Goal: Task Accomplishment & Management: Use online tool/utility

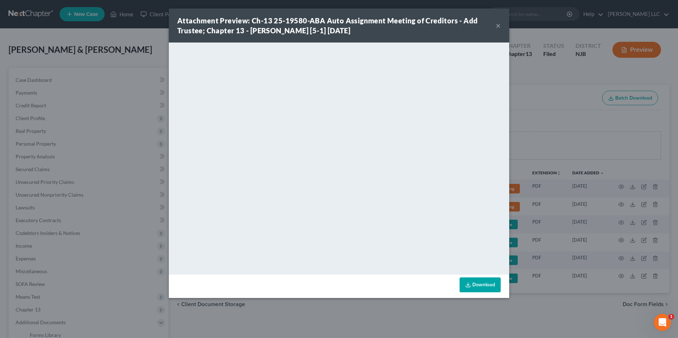
click at [498, 26] on button "×" at bounding box center [498, 25] width 5 height 9
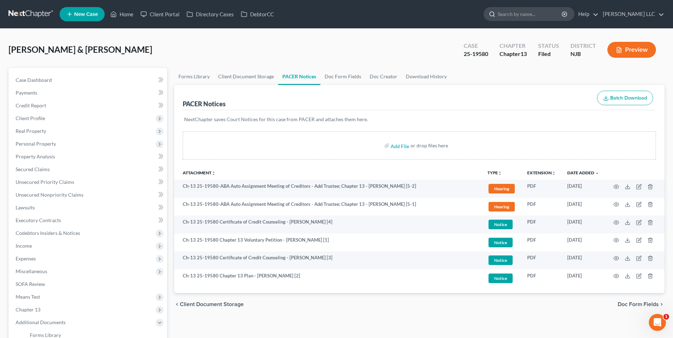
click at [502, 13] on input "search" at bounding box center [530, 13] width 65 height 13
type input "rein"
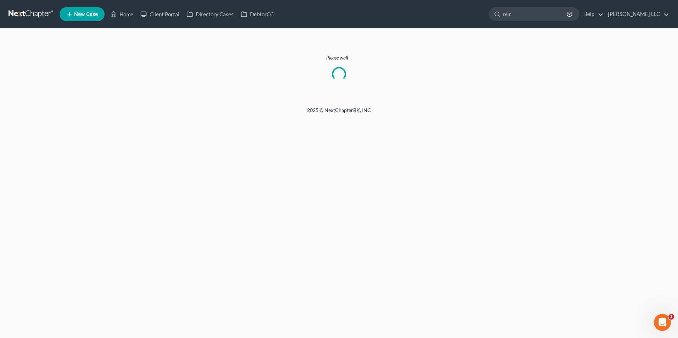
click at [35, 15] on link at bounding box center [31, 14] width 45 height 13
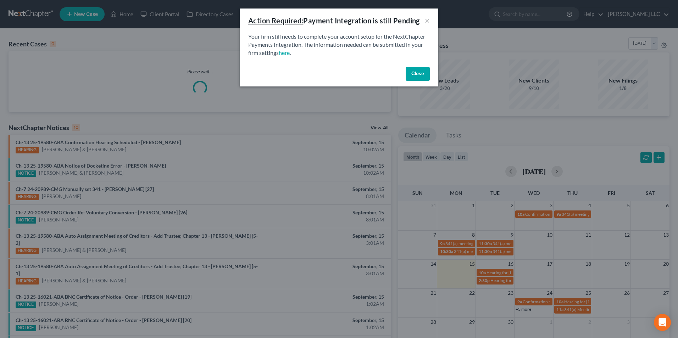
click at [420, 75] on button "Close" at bounding box center [418, 74] width 24 height 14
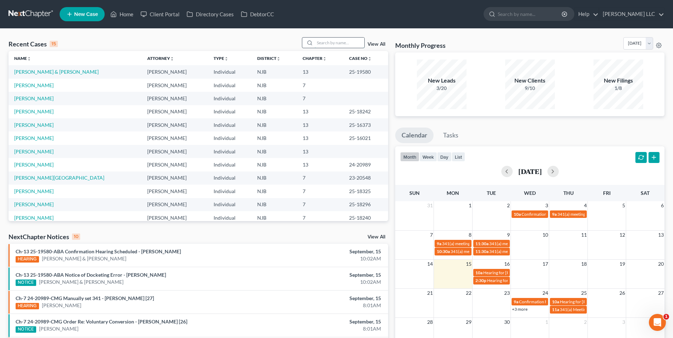
click at [328, 45] on input "search" at bounding box center [340, 43] width 50 height 10
type input "rein"
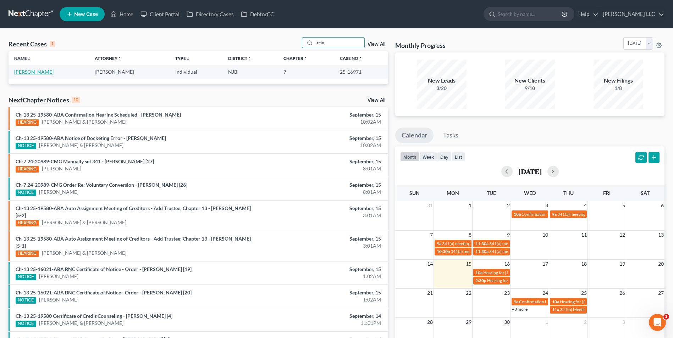
click at [41, 72] on link "[PERSON_NAME]" at bounding box center [33, 72] width 39 height 6
select select "4"
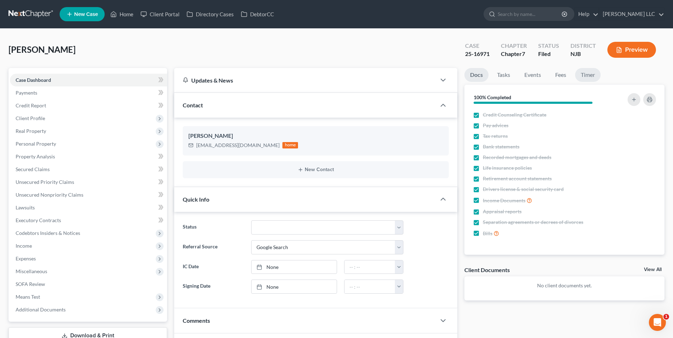
click at [588, 76] on link "Timer" at bounding box center [588, 75] width 26 height 14
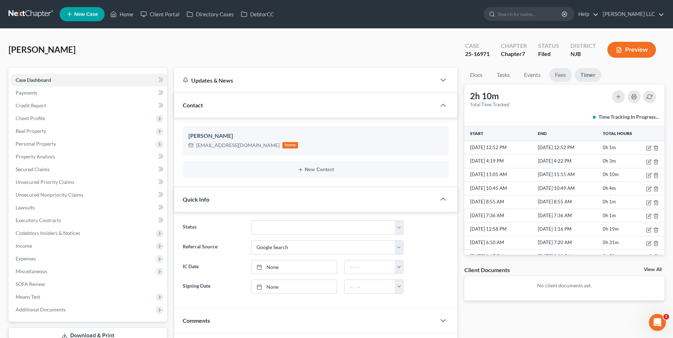
click at [563, 76] on link "Fees" at bounding box center [560, 75] width 23 height 14
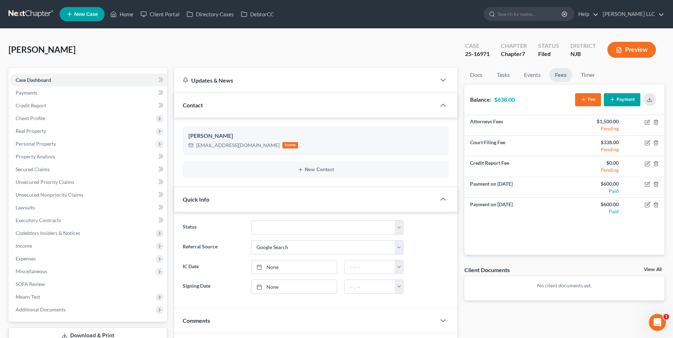
click at [612, 99] on icon "button" at bounding box center [612, 100] width 6 height 6
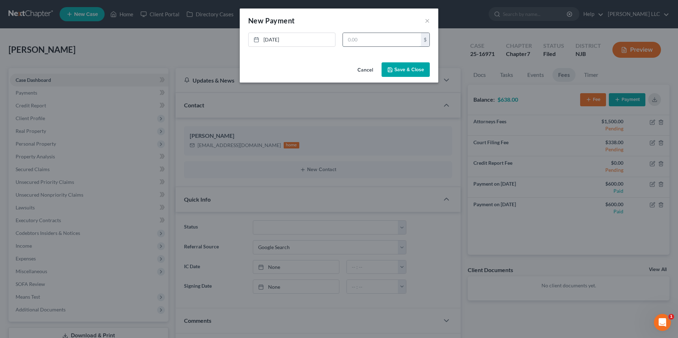
click at [405, 40] on input "text" at bounding box center [382, 39] width 78 height 13
type input "638"
click at [406, 67] on button "Save & Close" at bounding box center [406, 69] width 48 height 15
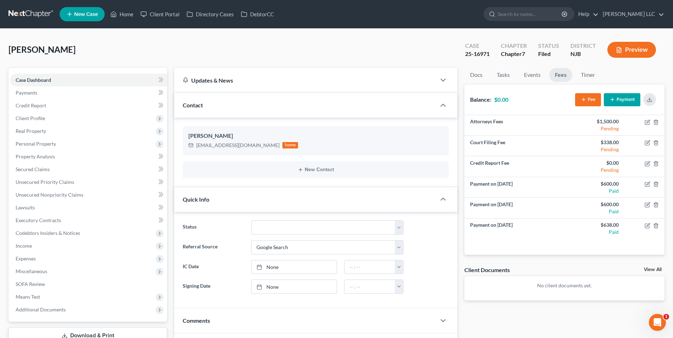
click at [42, 16] on link at bounding box center [31, 14] width 45 height 13
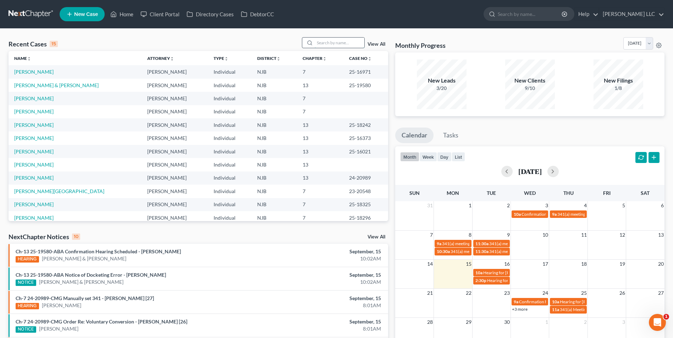
click at [344, 43] on input "search" at bounding box center [340, 43] width 50 height 10
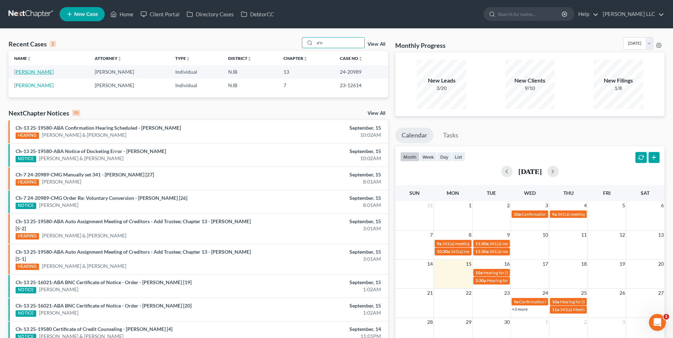
type input "o'n"
click at [31, 71] on link "[PERSON_NAME]" at bounding box center [33, 72] width 39 height 6
select select "4"
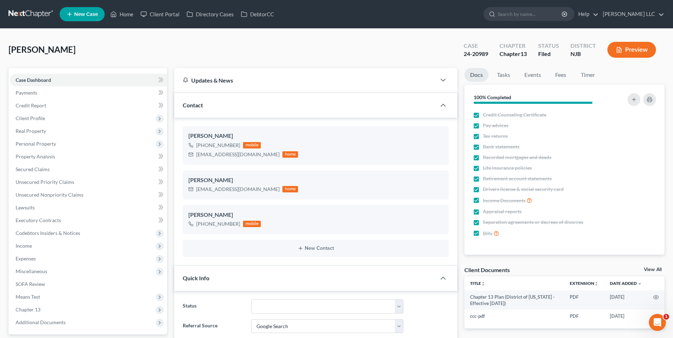
click at [651, 271] on link "View All" at bounding box center [653, 269] width 18 height 5
select select "9"
select select "19"
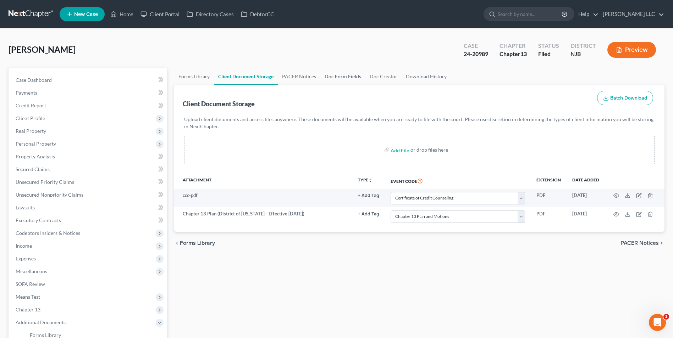
click at [335, 75] on link "Doc Form Fields" at bounding box center [342, 76] width 45 height 17
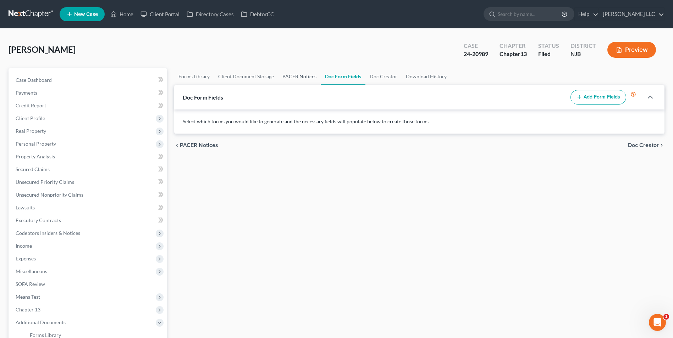
click at [296, 76] on link "PACER Notices" at bounding box center [299, 76] width 43 height 17
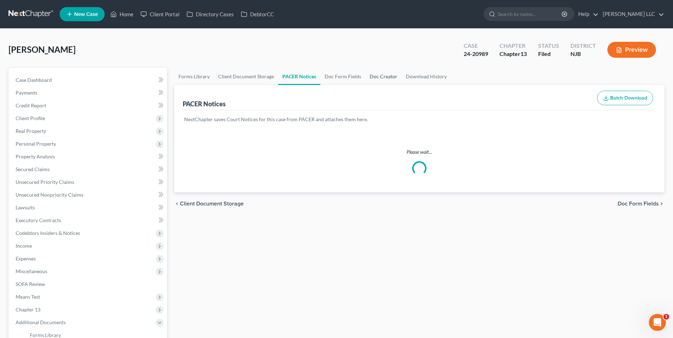
click at [379, 76] on link "Doc Creator" at bounding box center [383, 76] width 36 height 17
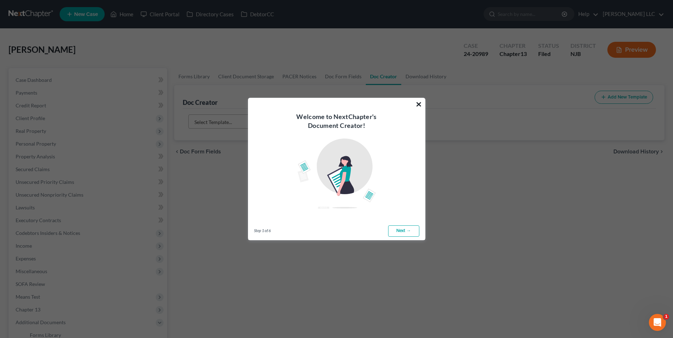
click at [419, 101] on button "×" at bounding box center [418, 104] width 7 height 11
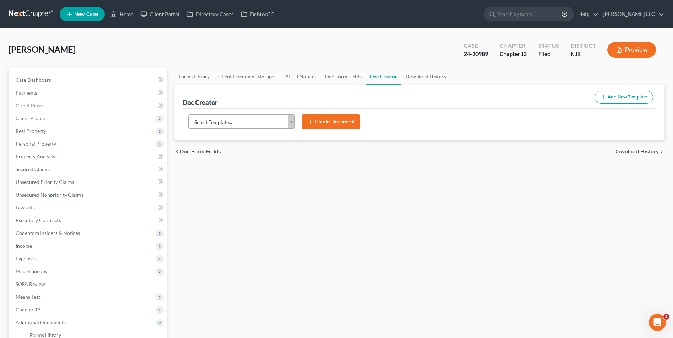
click at [228, 120] on body "Home New Case Client Portal Directory Cases DebtorCC [PERSON_NAME] LLC [EMAIL_A…" at bounding box center [336, 239] width 673 height 479
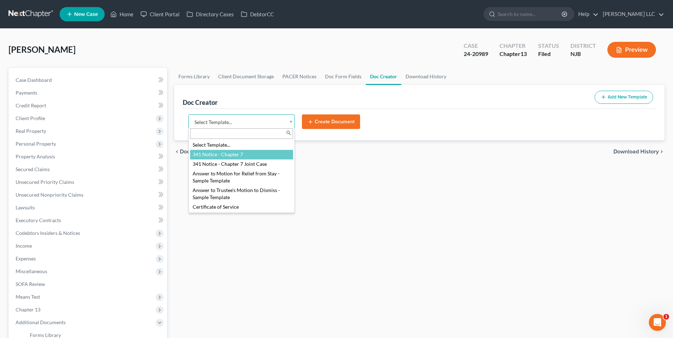
select select "374"
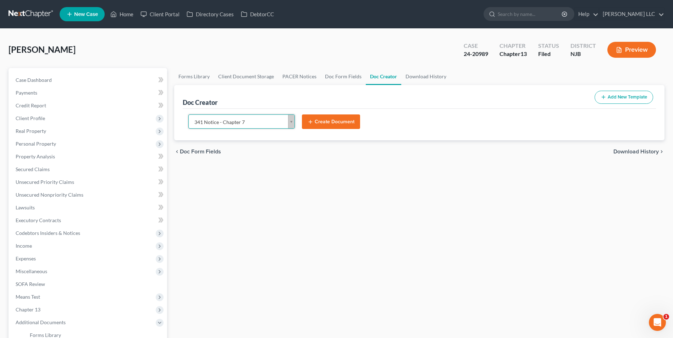
click at [319, 122] on button "Create Document" at bounding box center [331, 122] width 58 height 15
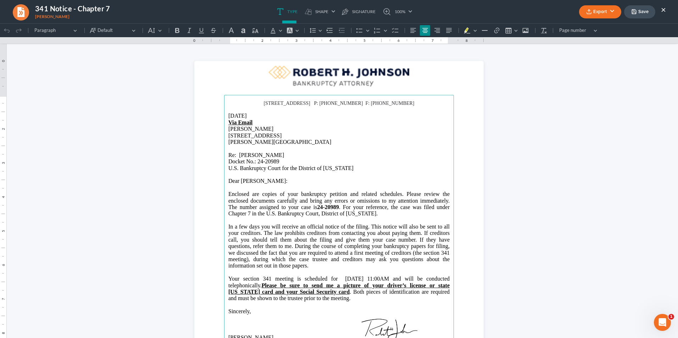
click at [664, 10] on button "×" at bounding box center [663, 9] width 5 height 9
